Goal: Use online tool/utility: Utilize a website feature to perform a specific function

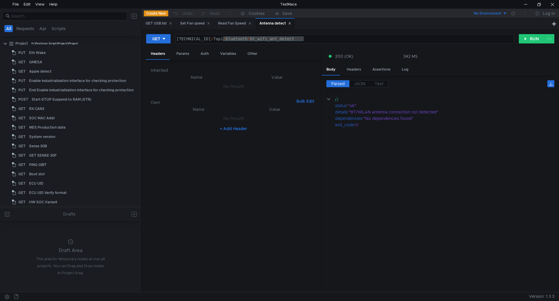
scroll to position [117, 0]
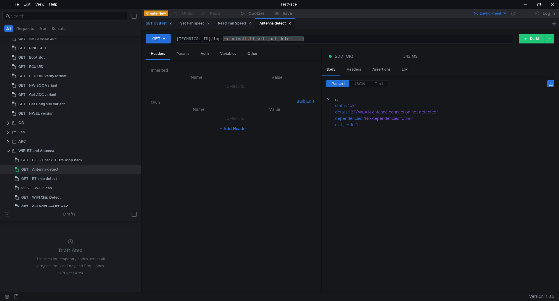
click at [161, 19] on div "GET USB list" at bounding box center [159, 23] width 34 height 11
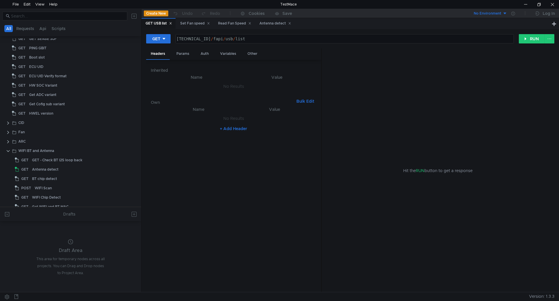
scroll to position [0, 0]
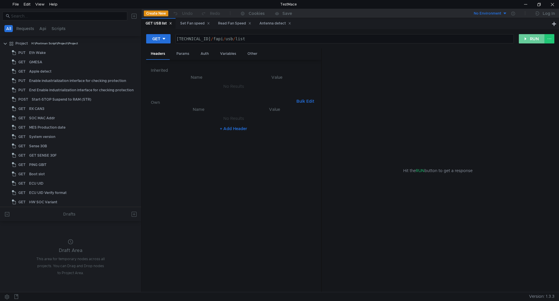
click at [530, 41] on button "RUN" at bounding box center [532, 38] width 26 height 9
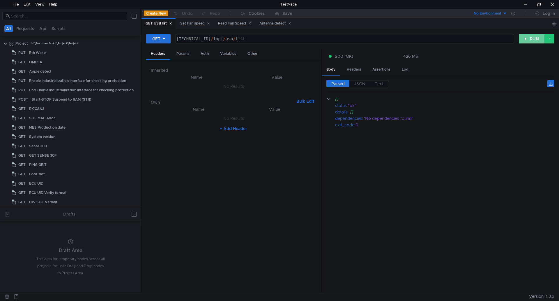
click at [530, 41] on button "RUN" at bounding box center [532, 38] width 26 height 9
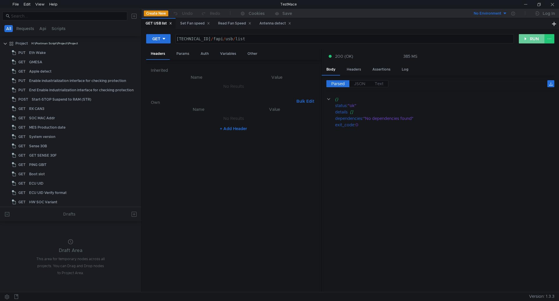
click at [531, 38] on button "RUN" at bounding box center [532, 38] width 26 height 9
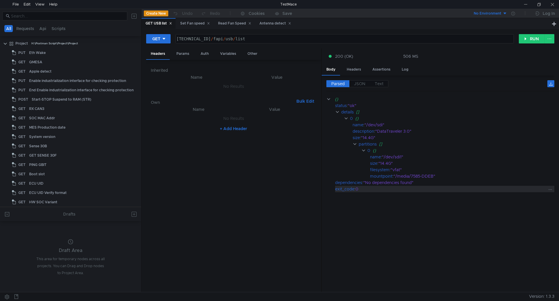
click at [500, 191] on div "0" at bounding box center [451, 189] width 191 height 6
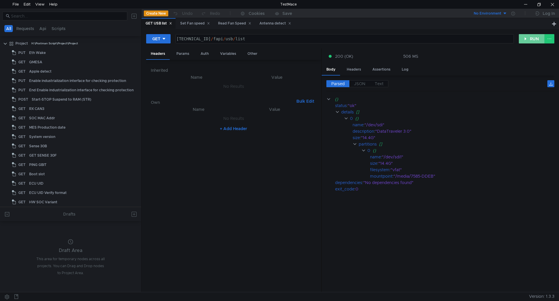
click at [529, 40] on button "RUN" at bounding box center [532, 38] width 26 height 9
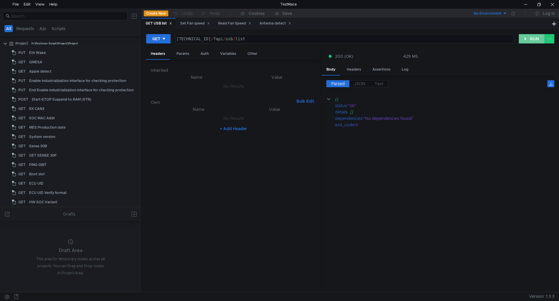
click at [533, 36] on button "RUN" at bounding box center [532, 38] width 26 height 9
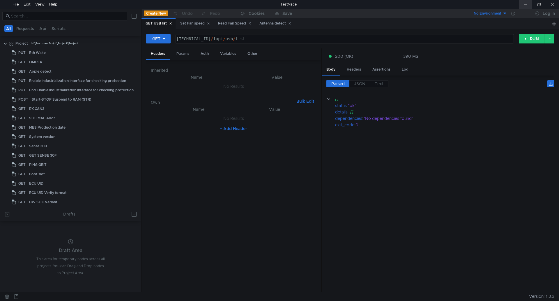
click at [525, 1] on div at bounding box center [525, 4] width 13 height 9
